Goal: Task Accomplishment & Management: Manage account settings

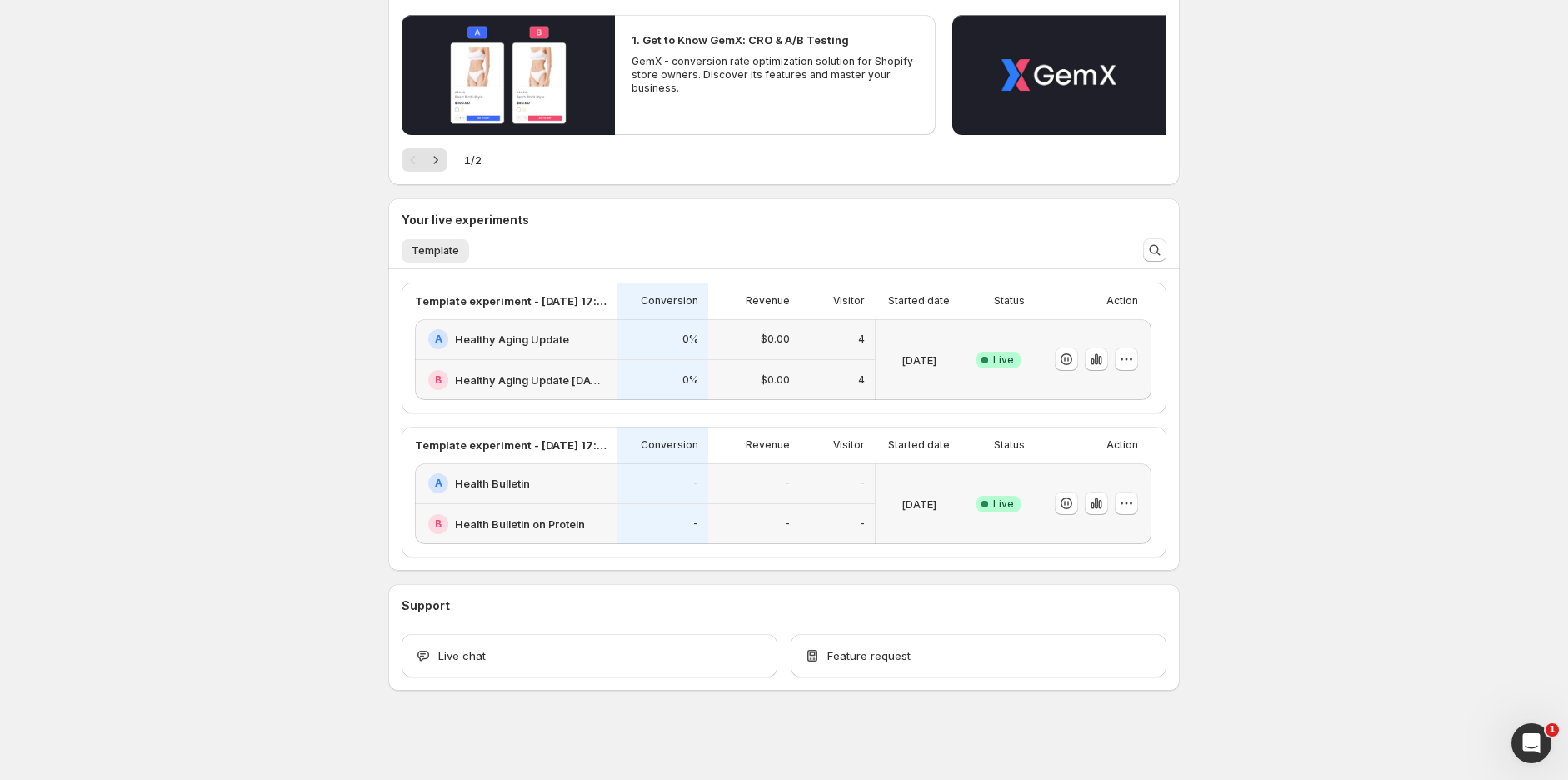
click at [598, 354] on div "A Healthy Aging Update" at bounding box center [516, 340] width 202 height 41
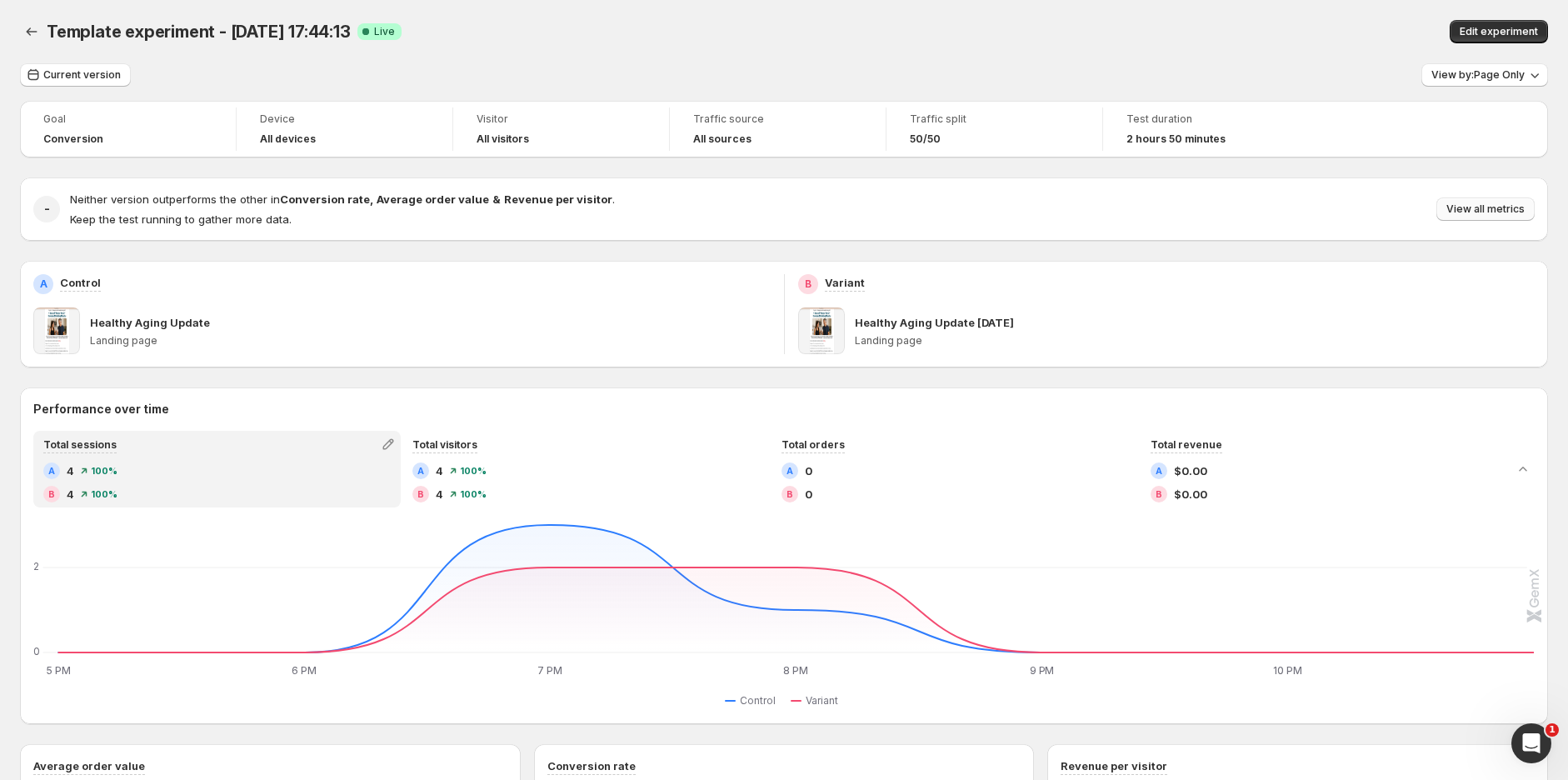
click at [1510, 210] on span "View all metrics" at bounding box center [1486, 209] width 78 height 13
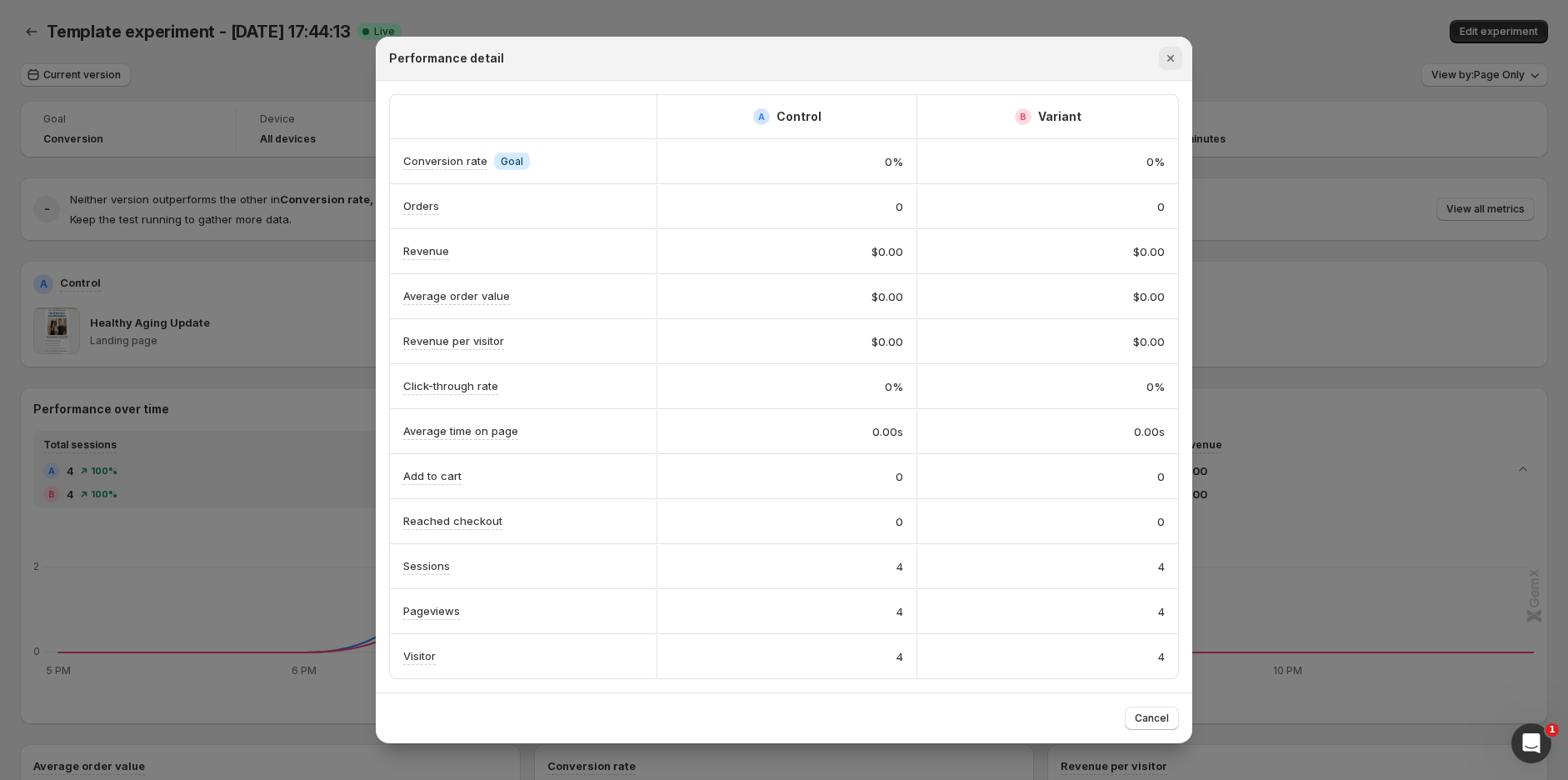
click at [1176, 61] on icon "Close" at bounding box center [1170, 58] width 17 height 17
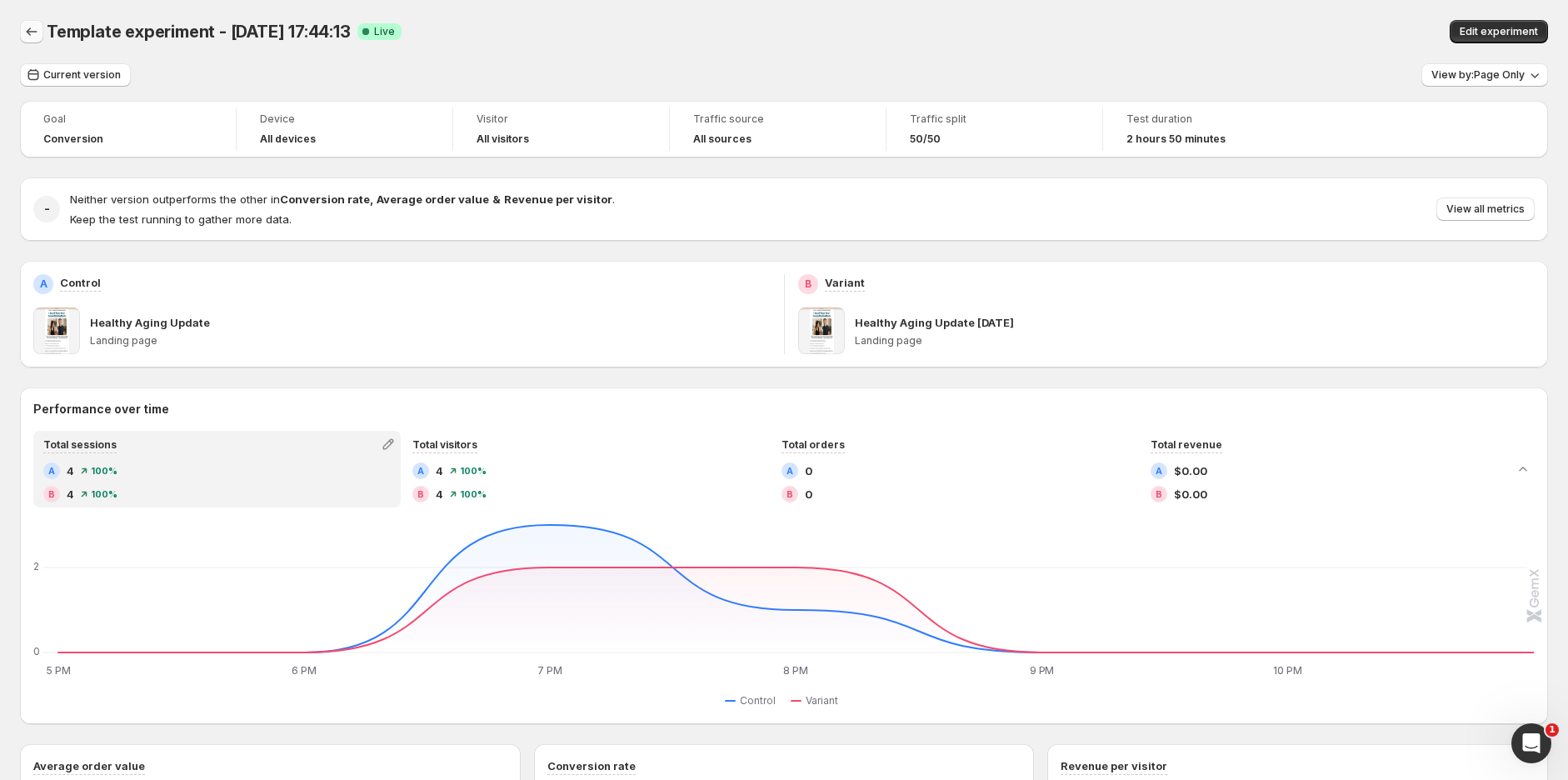
click at [23, 28] on icon "Back" at bounding box center [31, 31] width 17 height 17
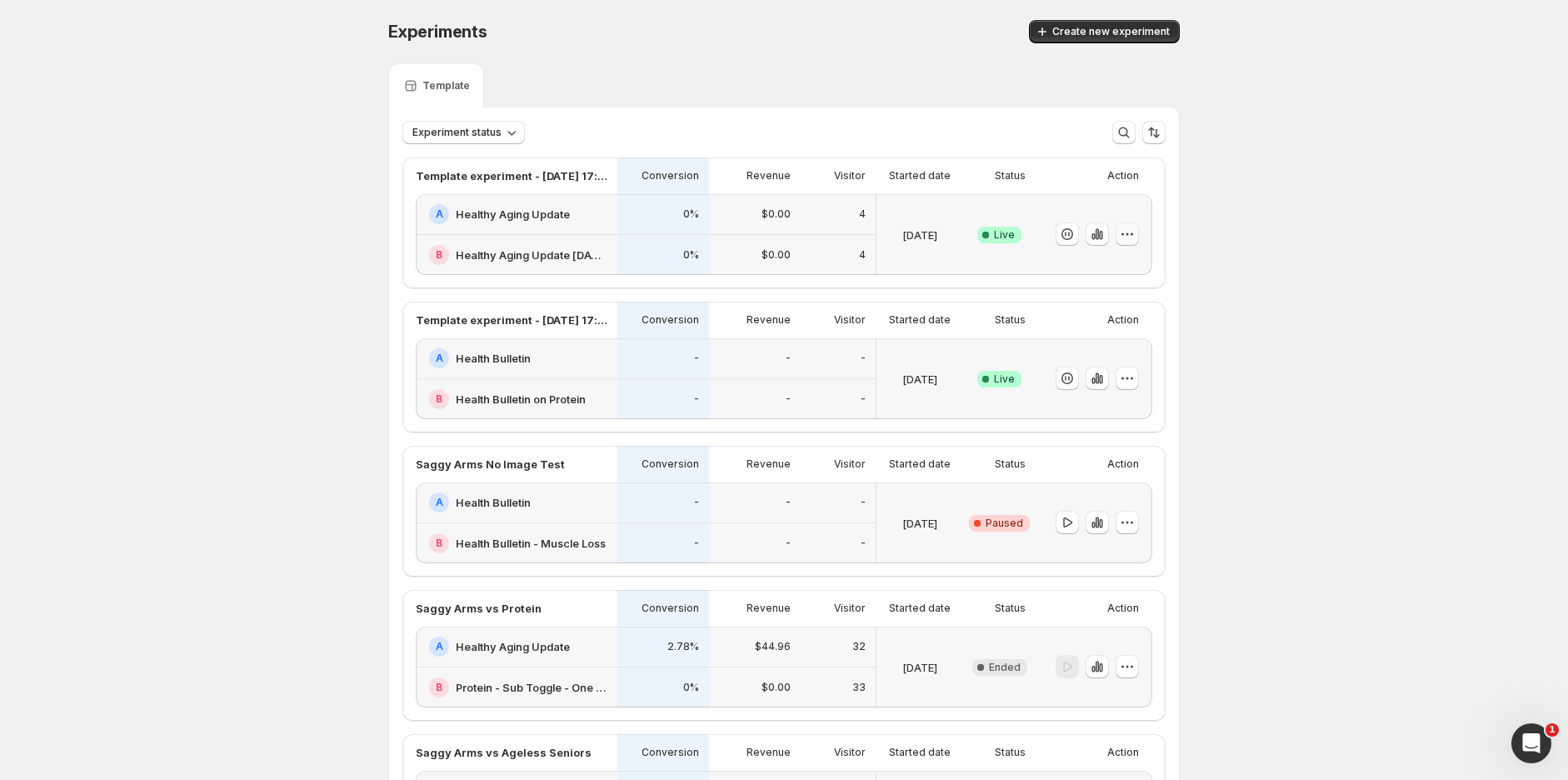
click at [1136, 237] on icon "button" at bounding box center [1127, 234] width 17 height 17
click at [1115, 294] on span "Rename" at bounding box center [1148, 296] width 174 height 17
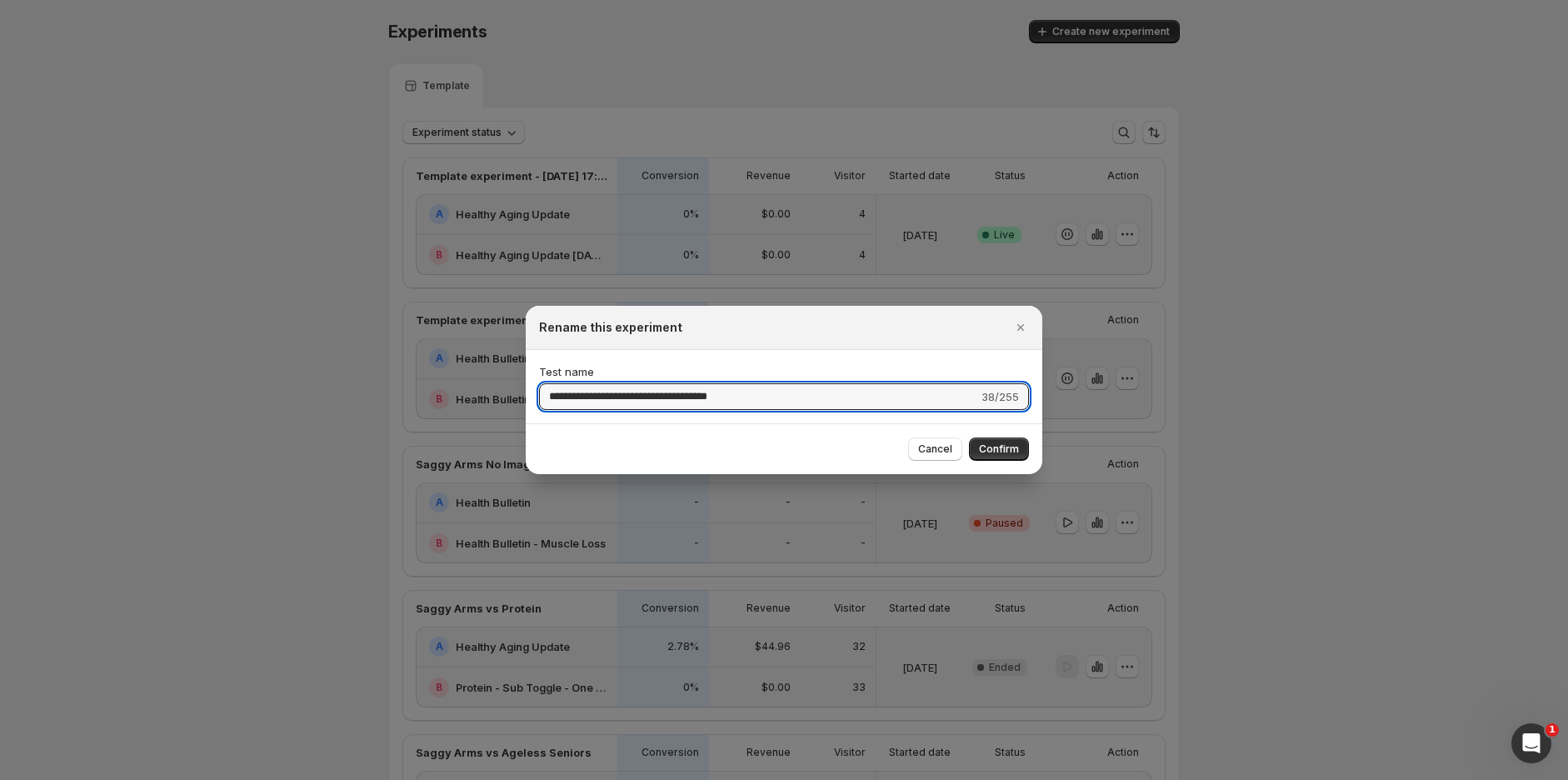
drag, startPoint x: 778, startPoint y: 403, endPoint x: 489, endPoint y: 398, distance: 289.0
drag, startPoint x: 802, startPoint y: 394, endPoint x: 490, endPoint y: 404, distance: 312.2
type input "**********"
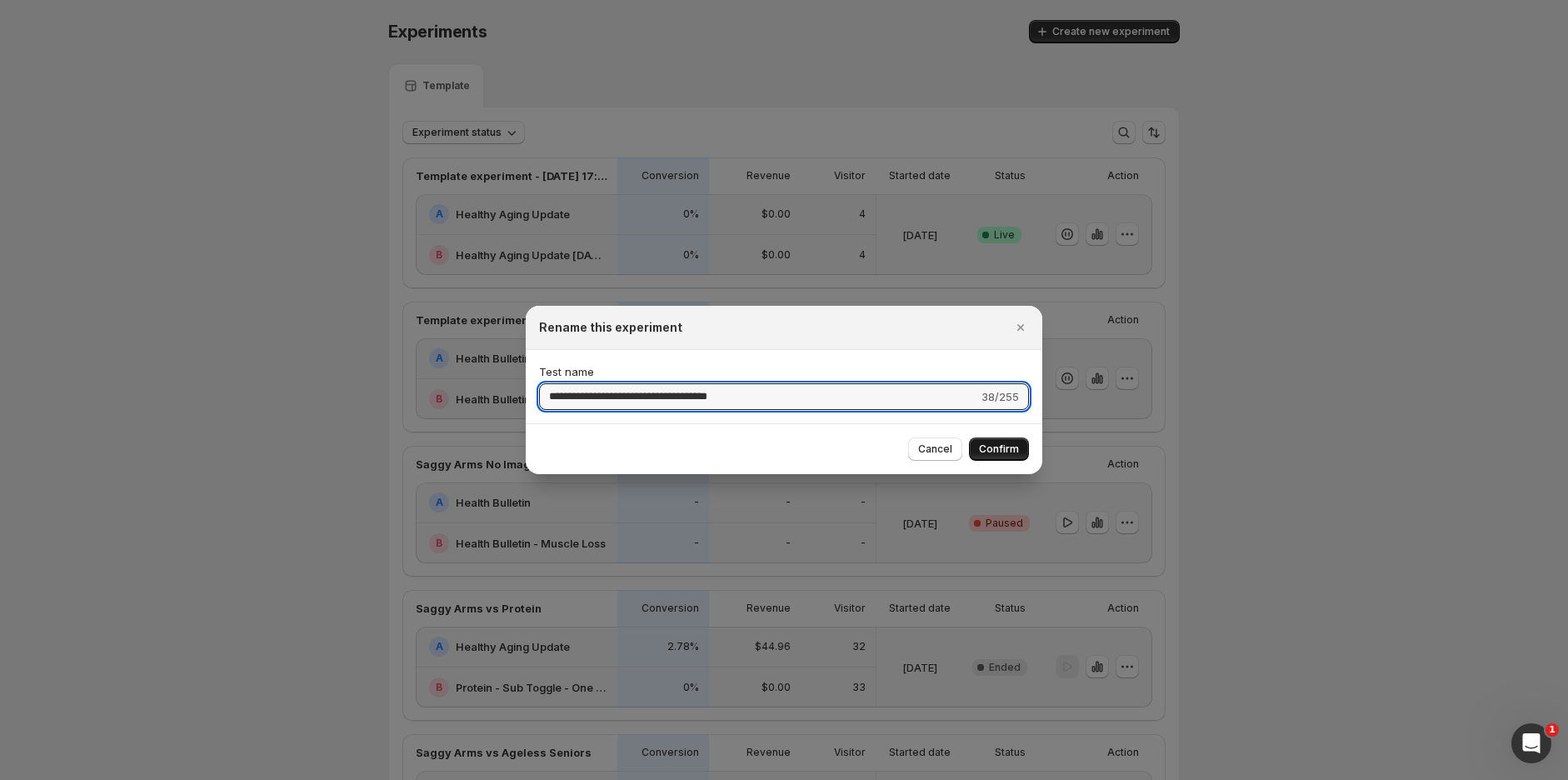
click at [996, 444] on span "Confirm" at bounding box center [999, 449] width 40 height 13
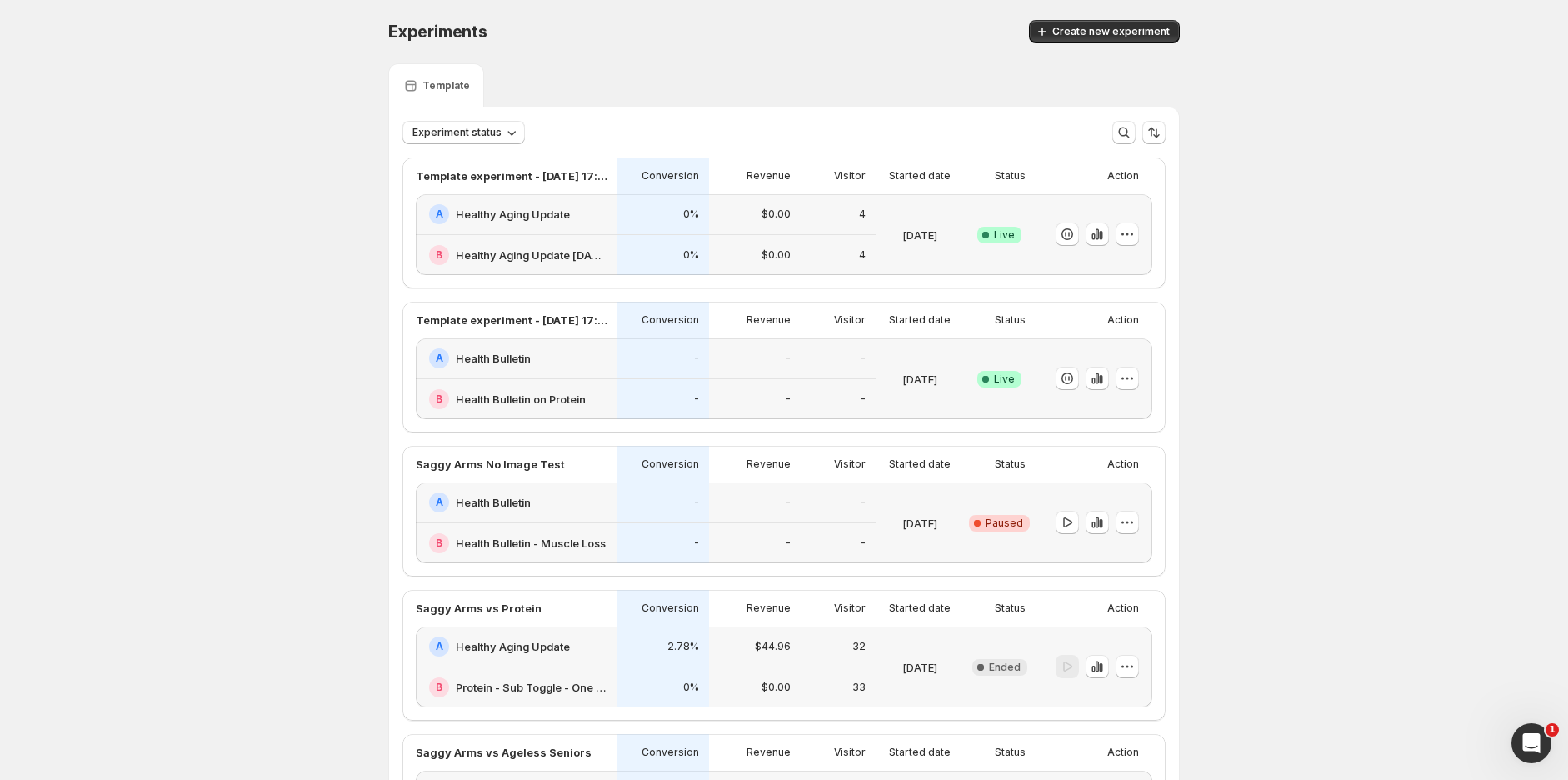
click at [1145, 229] on div at bounding box center [1094, 234] width 117 height 81
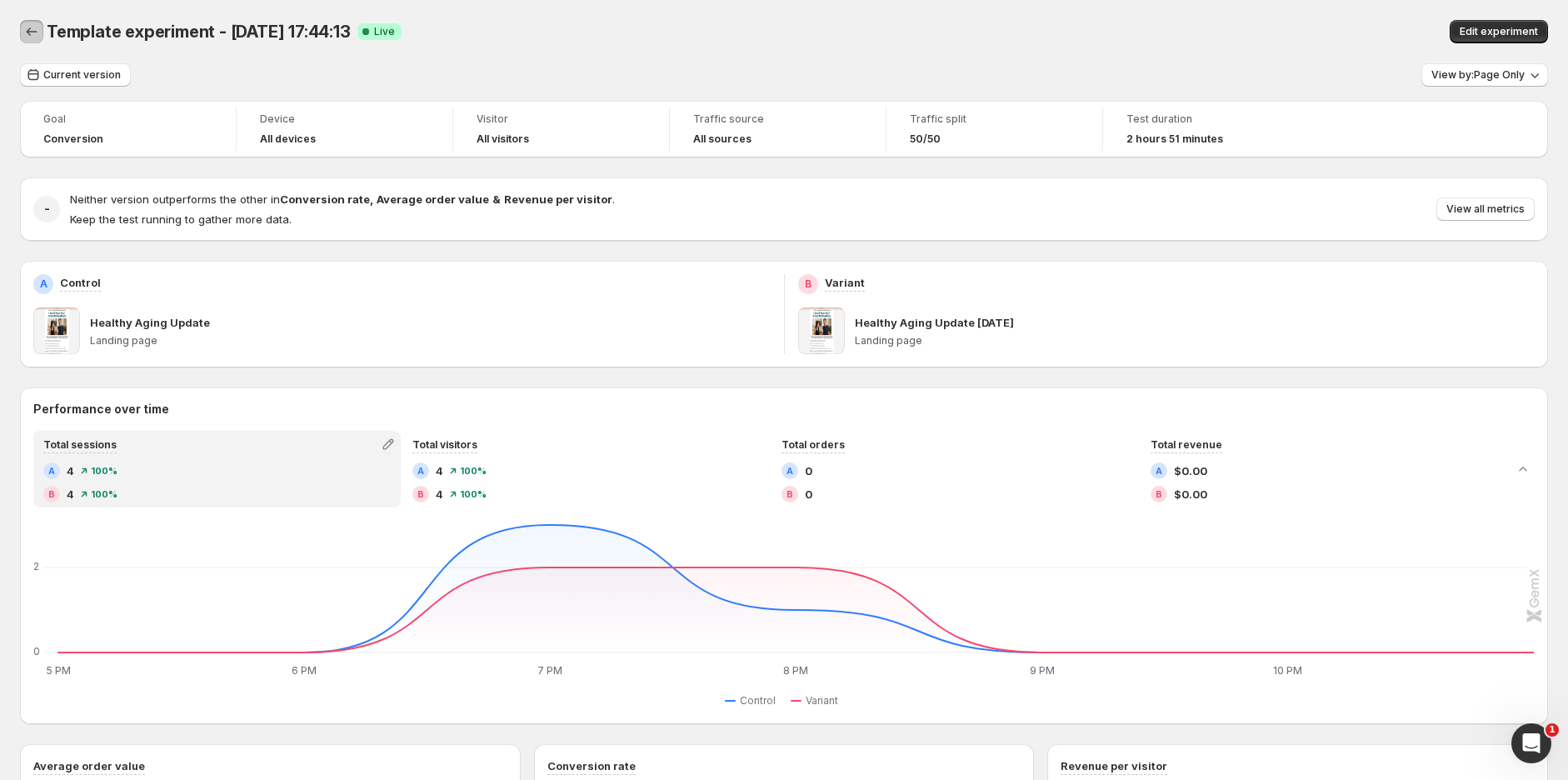
click at [29, 29] on icon "Back" at bounding box center [32, 31] width 11 height 8
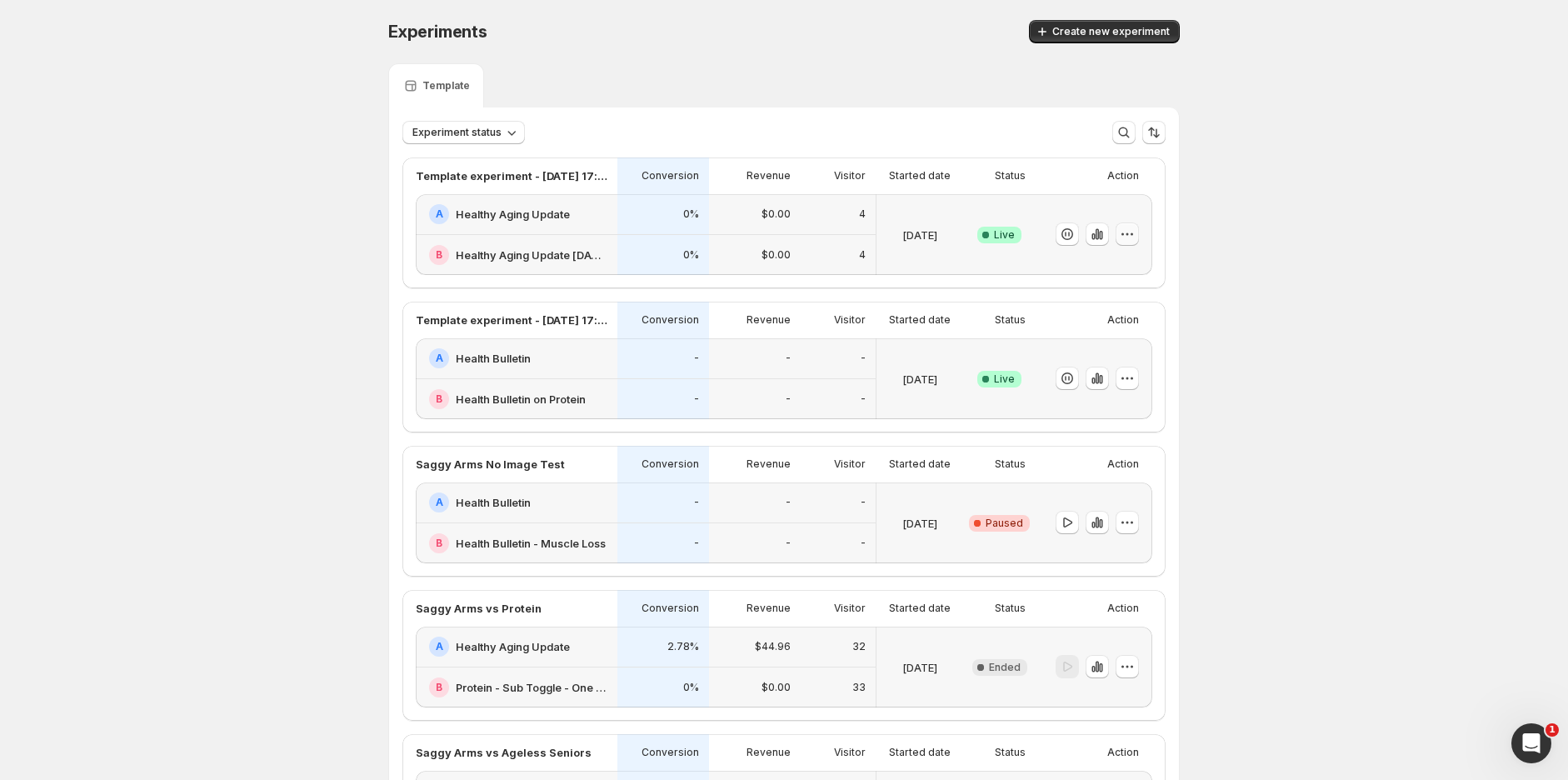
click at [1133, 234] on icon "button" at bounding box center [1132, 234] width 3 height 3
click at [1103, 294] on span "Rename" at bounding box center [1148, 296] width 174 height 17
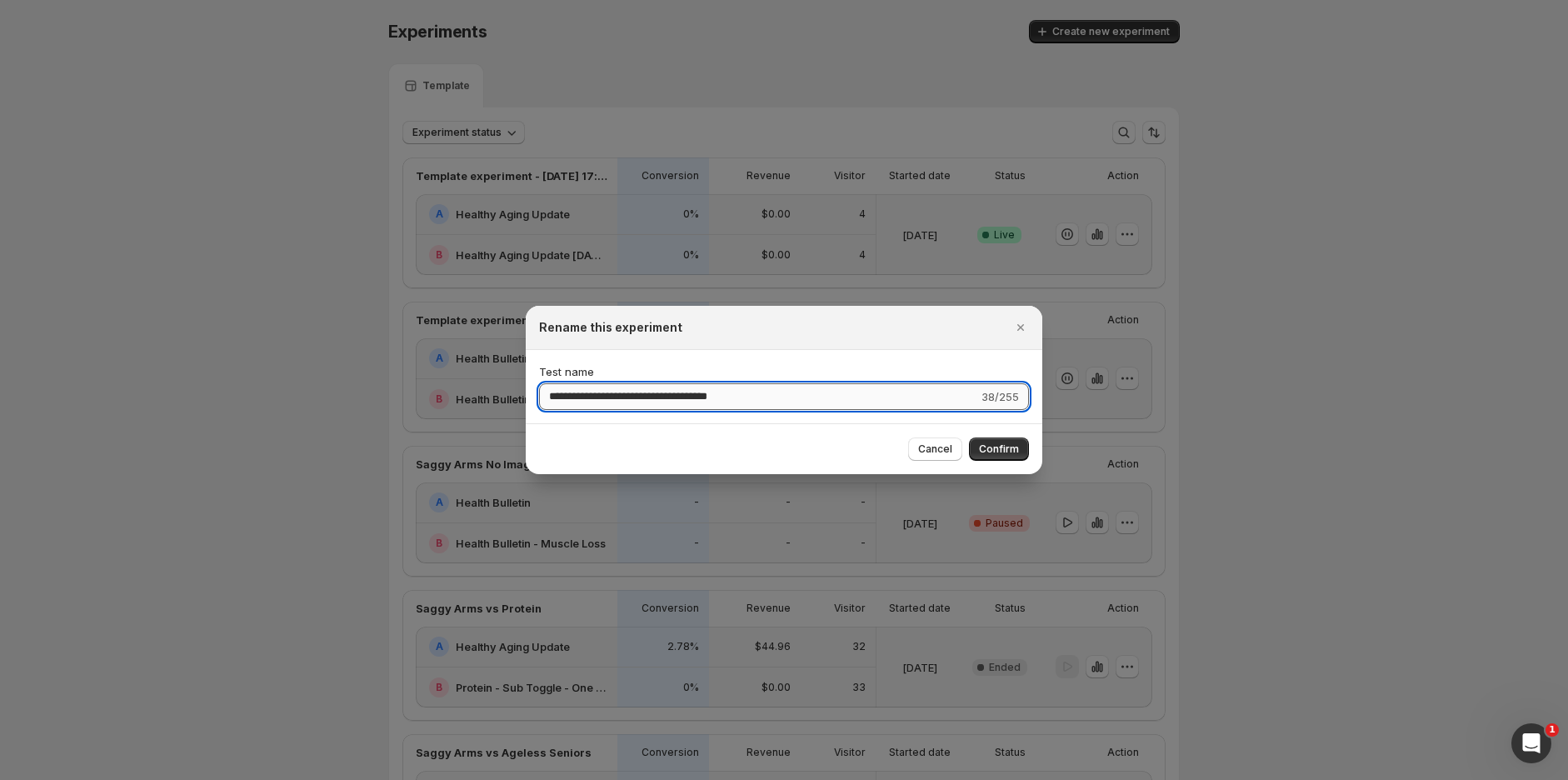
click at [605, 400] on input "**********" at bounding box center [759, 397] width 439 height 27
click at [605, 401] on input "**********" at bounding box center [759, 397] width 439 height 27
type input "**********"
click at [1000, 449] on span "Confirm" at bounding box center [999, 449] width 40 height 13
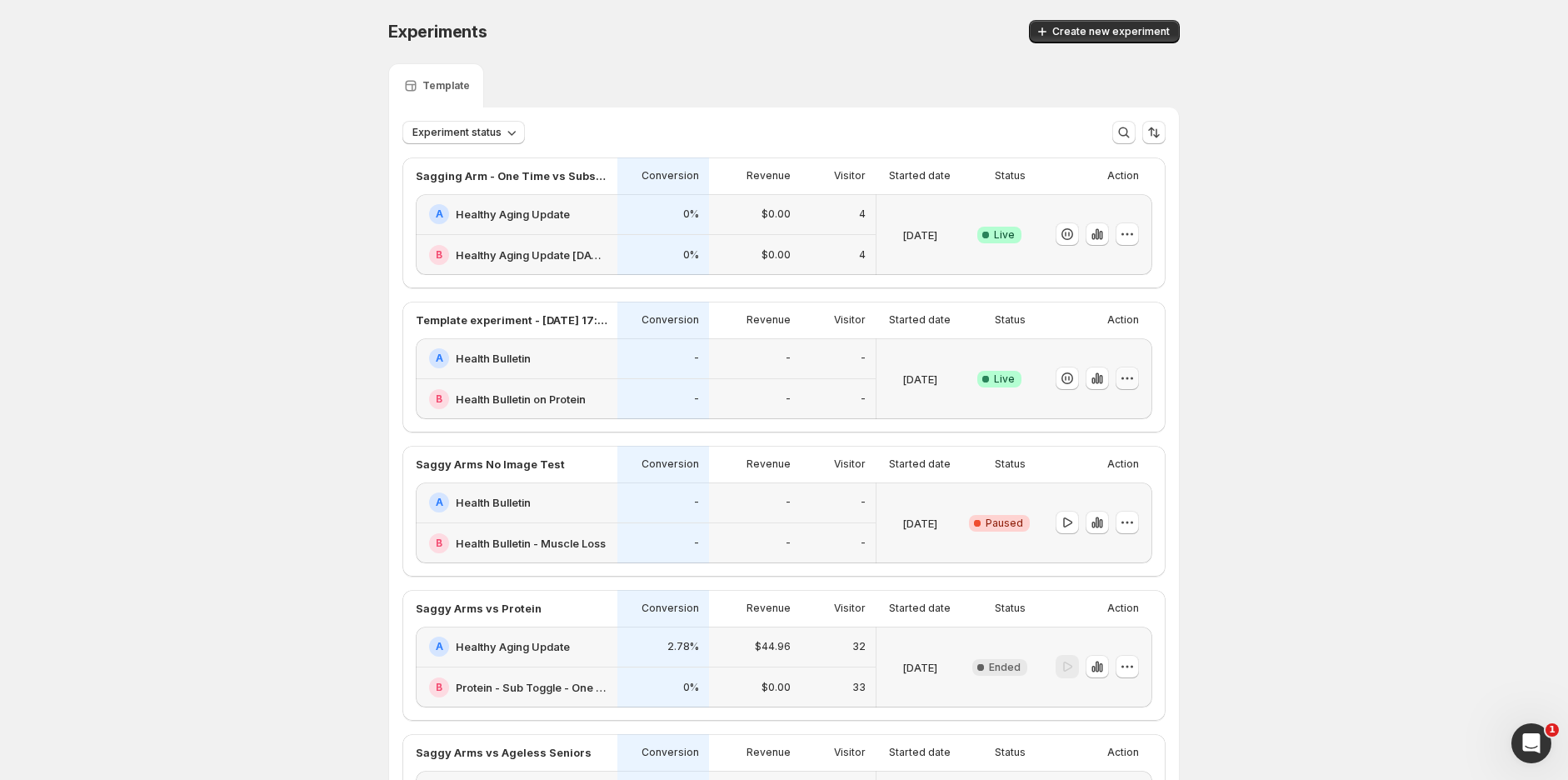
click at [1135, 384] on icon "button" at bounding box center [1127, 378] width 17 height 17
click at [1105, 436] on span "Rename" at bounding box center [1148, 440] width 174 height 17
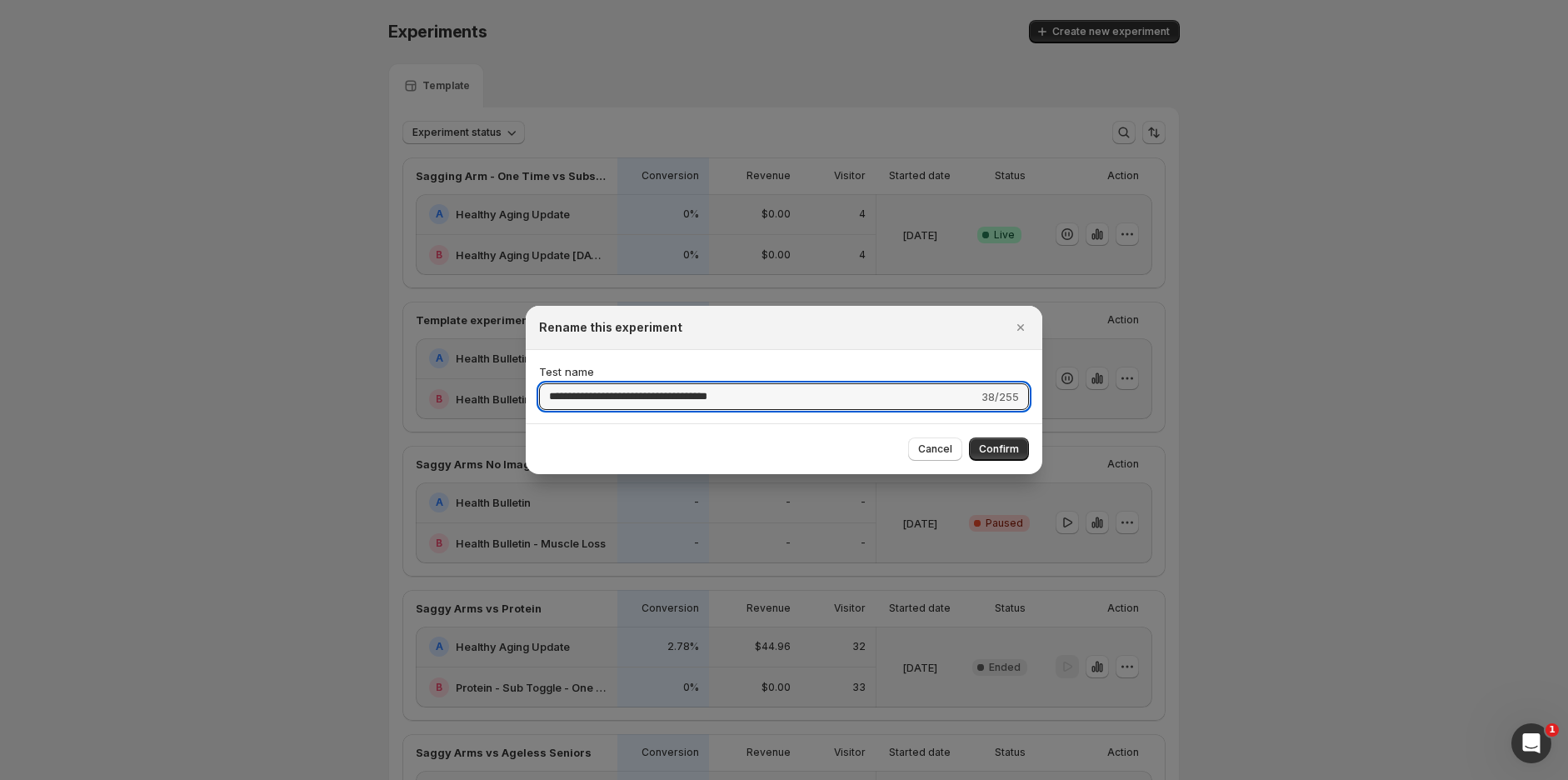
drag, startPoint x: 800, startPoint y: 406, endPoint x: 409, endPoint y: 402, distance: 391.0
drag, startPoint x: 614, startPoint y: 403, endPoint x: 473, endPoint y: 395, distance: 141.2
type input "**********"
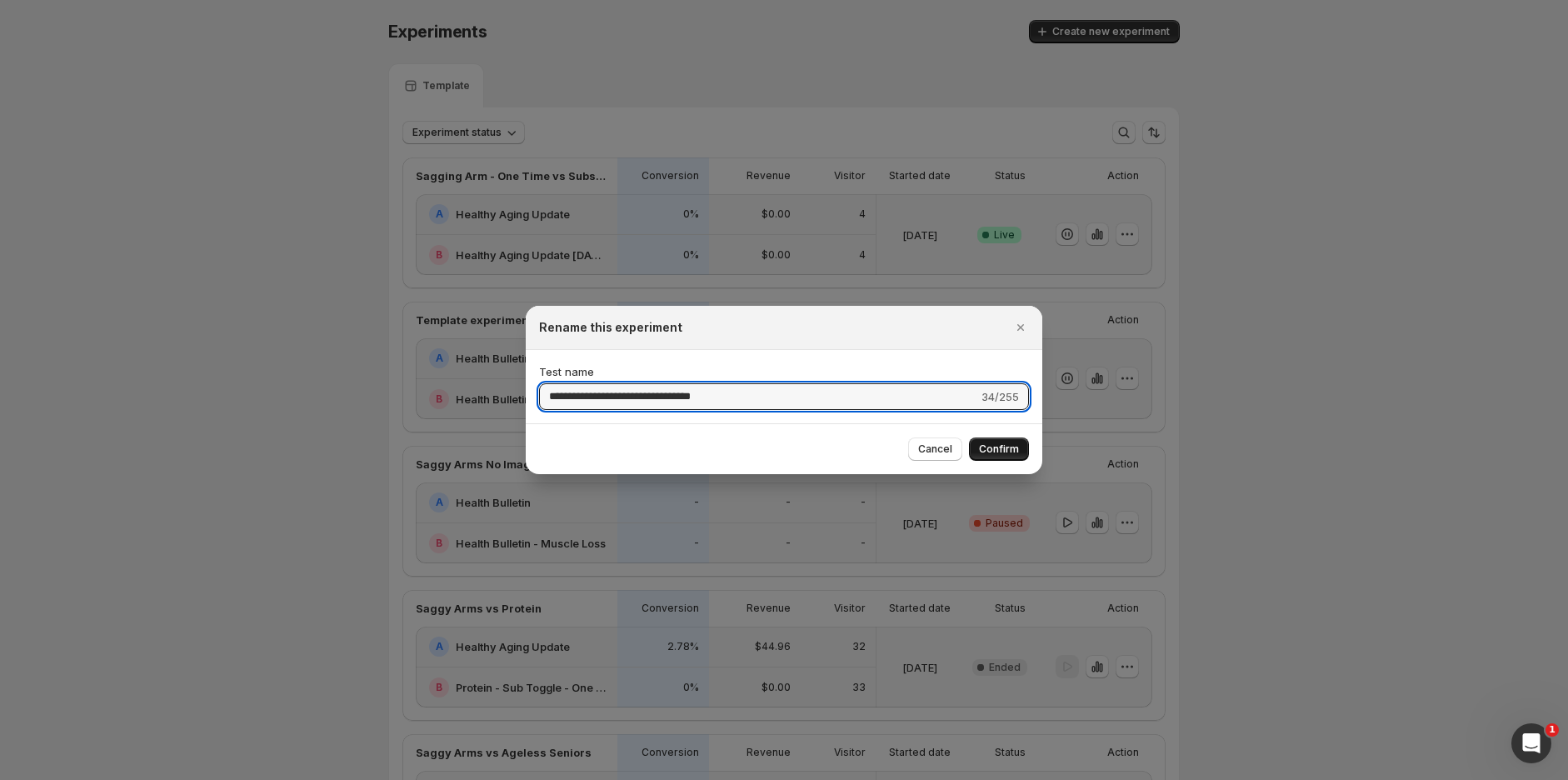
click at [1005, 449] on span "Confirm" at bounding box center [999, 449] width 40 height 13
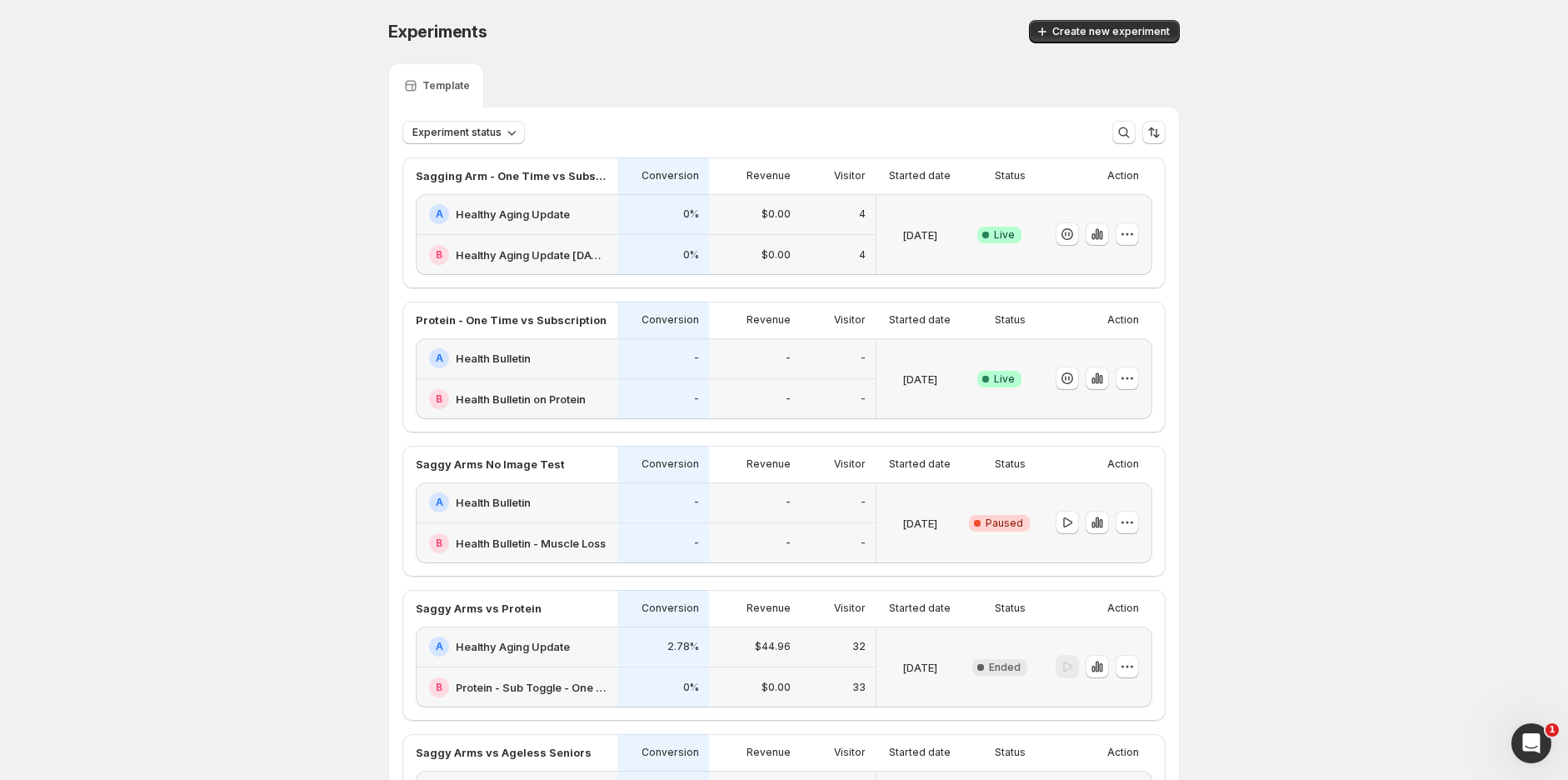
click at [1362, 228] on div "Experiments. This page is ready Experiments Create new experiment Template Expe…" at bounding box center [784, 557] width 1568 height 1114
click at [129, 101] on div "Experiments. This page is ready Experiments Create new experiment Template Expe…" at bounding box center [784, 557] width 1568 height 1114
